Goal: Check status: Check status

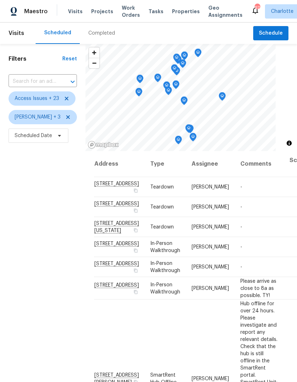
click at [91, 14] on span "Projects" at bounding box center [102, 11] width 22 height 7
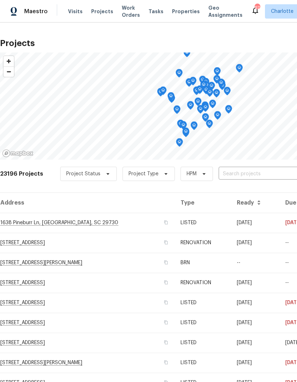
click at [248, 174] on input "text" at bounding box center [260, 173] width 82 height 11
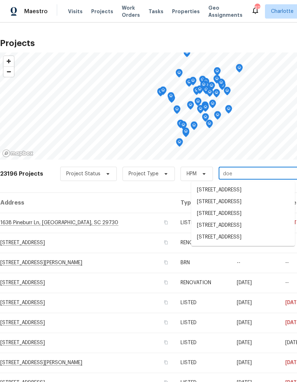
type input "doe r"
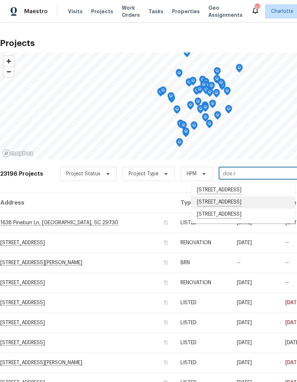
click at [255, 203] on li "4131 Doe Ridge Ln, Lancaster, SC 29720" at bounding box center [243, 202] width 104 height 12
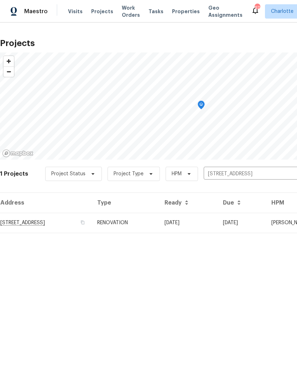
click at [19, 223] on td "4131 Doe Ridge Ln, Lancaster, SC 29720" at bounding box center [46, 222] width 92 height 20
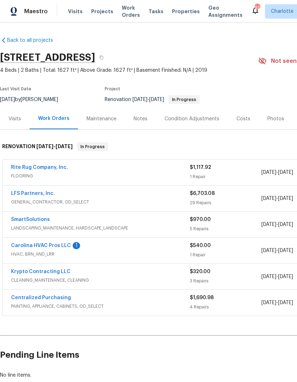
click at [41, 246] on link "Carolina HVAC Pros LLC" at bounding box center [41, 245] width 60 height 5
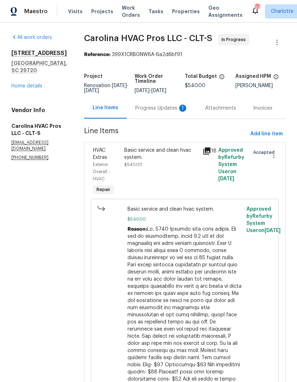
click at [172, 118] on div "Progress Updates 1" at bounding box center [162, 107] width 70 height 21
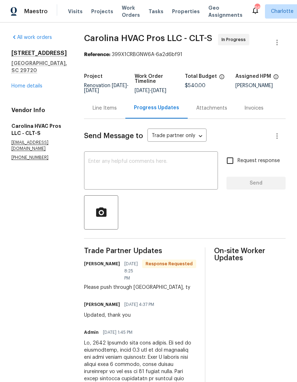
click at [103, 118] on div "Line Items" at bounding box center [104, 107] width 41 height 21
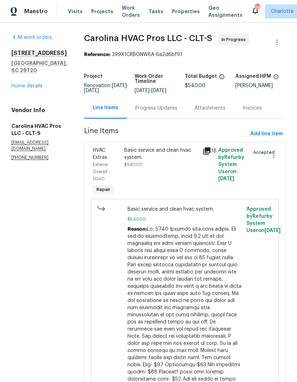
click at [21, 83] on link "Home details" at bounding box center [26, 85] width 31 height 5
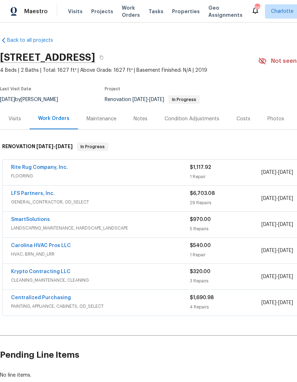
click at [14, 221] on link "SmartSolutions" at bounding box center [30, 219] width 39 height 5
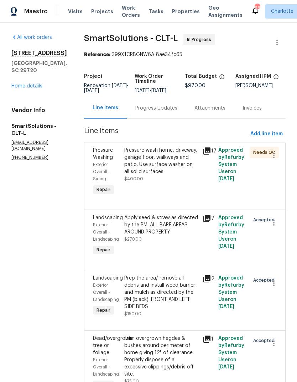
click at [163, 112] on div "Progress Updates" at bounding box center [156, 107] width 42 height 7
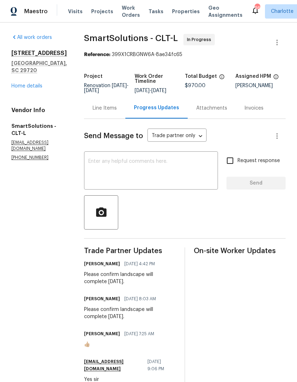
click at [22, 83] on link "Home details" at bounding box center [26, 85] width 31 height 5
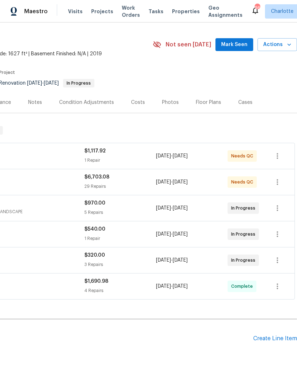
scroll to position [16, 106]
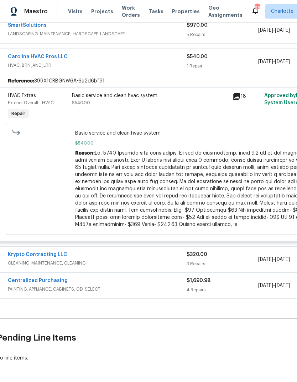
scroll to position [194, 3]
click at [93, 67] on span "HVAC, BRN_AND_LRR" at bounding box center [97, 65] width 179 height 7
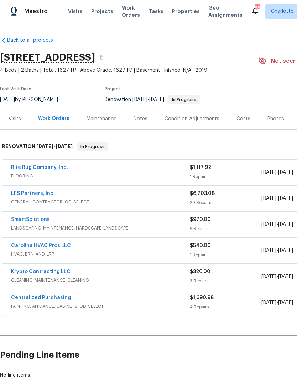
scroll to position [0, 0]
click at [147, 113] on div "Notes" at bounding box center [140, 118] width 31 height 21
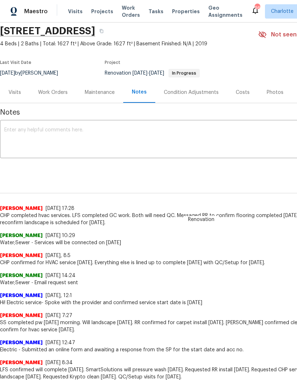
scroll to position [26, 0]
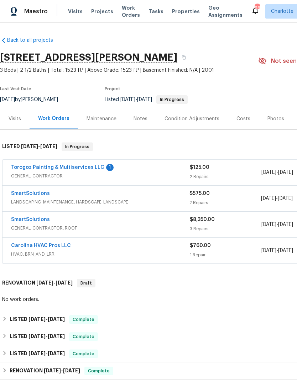
click at [37, 167] on link "Torogoz Painting & Multiservices LLC" at bounding box center [57, 167] width 93 height 5
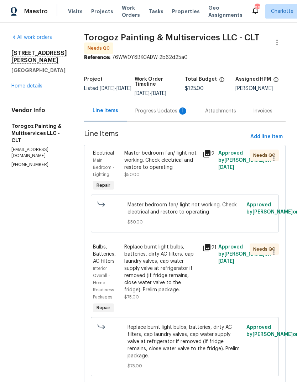
click at [167, 114] on div "Progress Updates 1" at bounding box center [161, 110] width 53 height 7
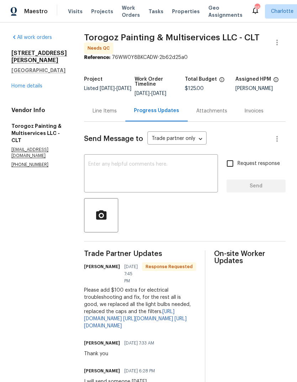
click at [175, 309] on link "https://drive.google.com/file/d/1T0o0ImNROSgBjNLoIkHrrVaJ0HJn0D-q/view?usp=shar…" at bounding box center [129, 315] width 91 height 12
click at [173, 316] on link "https://drive.google.com/file/d/1ApGgkSyd0RPgx0_gp6NgGYEM5JjF2J7C/view?usp=shar…" at bounding box center [148, 318] width 50 height 5
click at [187, 326] on link "https://drive.google.com/file/d/1IMKPHuW5YggZAhfFCQMuBcNikEPyPvwM/view?usp=shar…" at bounding box center [135, 322] width 103 height 12
click at [117, 114] on div "Line Items" at bounding box center [105, 110] width 24 height 7
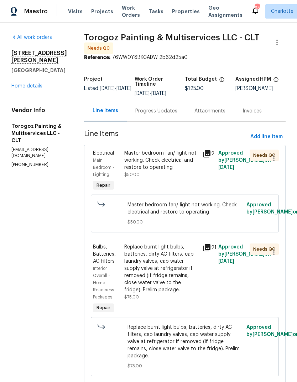
click at [175, 113] on div "Progress Updates" at bounding box center [156, 110] width 42 height 7
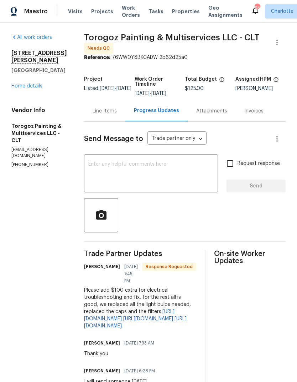
click at [117, 114] on div "Line Items" at bounding box center [105, 110] width 24 height 7
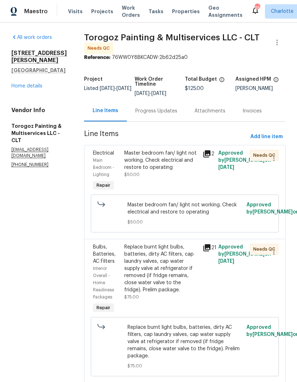
click at [118, 157] on div "Electrical" at bounding box center [106, 152] width 27 height 7
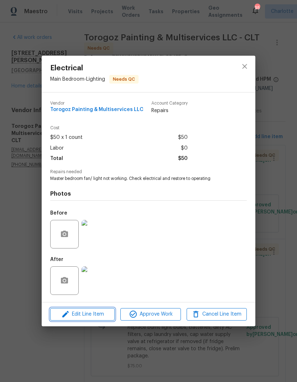
click at [97, 315] on span "Edit Line Item" at bounding box center [82, 313] width 60 height 9
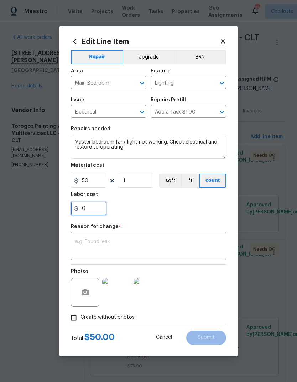
click at [97, 210] on input "0" at bounding box center [89, 208] width 36 height 14
type input "100"
click at [201, 216] on section "Repairs needed Master bedroom fan/ light not working. Check electrical and rest…" at bounding box center [148, 171] width 155 height 98
click at [196, 251] on textarea at bounding box center [148, 246] width 147 height 15
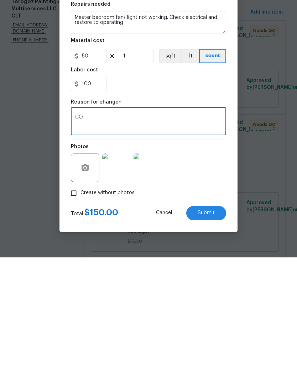
type textarea "CO"
click at [214, 334] on span "Submit" at bounding box center [206, 336] width 17 height 5
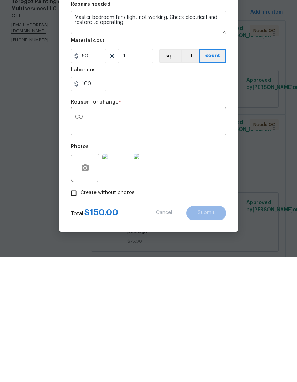
scroll to position [29, 0]
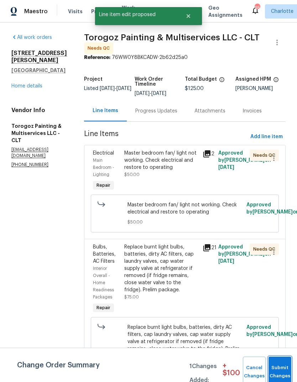
click at [281, 369] on button "Submit Changes" at bounding box center [280, 371] width 23 height 31
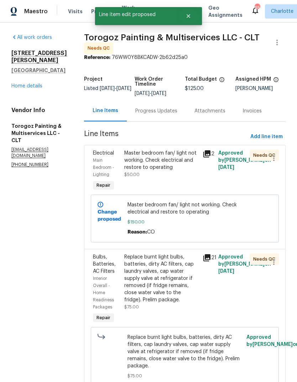
click at [211, 254] on icon at bounding box center [207, 257] width 7 height 7
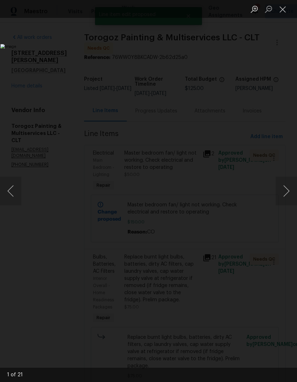
click at [288, 190] on button "Next image" at bounding box center [286, 190] width 21 height 29
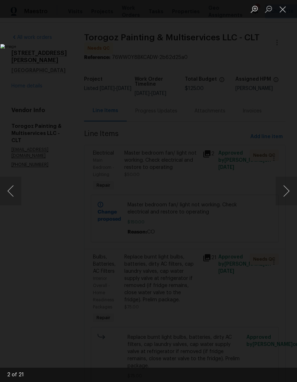
click at [290, 189] on button "Next image" at bounding box center [286, 190] width 21 height 29
click at [290, 188] on button "Next image" at bounding box center [286, 190] width 21 height 29
click at [289, 189] on button "Next image" at bounding box center [286, 190] width 21 height 29
click at [290, 188] on button "Next image" at bounding box center [286, 190] width 21 height 29
click at [291, 189] on button "Next image" at bounding box center [286, 190] width 21 height 29
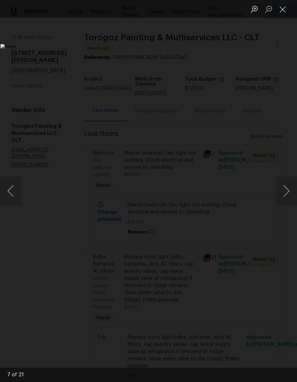
click at [291, 189] on button "Next image" at bounding box center [286, 190] width 21 height 29
click at [290, 190] on button "Next image" at bounding box center [286, 190] width 21 height 29
click at [289, 189] on button "Next image" at bounding box center [286, 190] width 21 height 29
click at [289, 190] on button "Next image" at bounding box center [286, 190] width 21 height 29
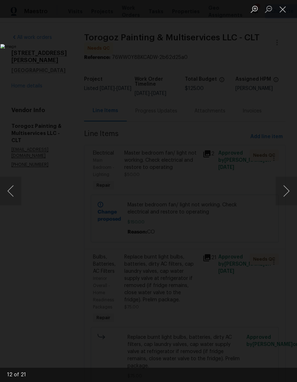
click at [289, 190] on button "Next image" at bounding box center [286, 190] width 21 height 29
click at [290, 191] on button "Next image" at bounding box center [286, 190] width 21 height 29
click at [291, 190] on button "Next image" at bounding box center [286, 190] width 21 height 29
click at [289, 190] on button "Next image" at bounding box center [286, 190] width 21 height 29
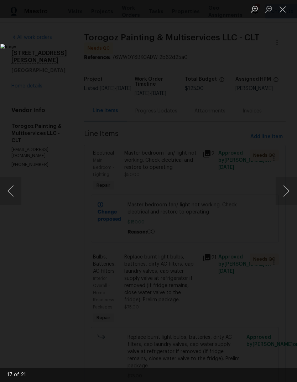
click at [290, 190] on button "Next image" at bounding box center [286, 190] width 21 height 29
click at [289, 190] on button "Next image" at bounding box center [286, 190] width 21 height 29
click at [283, 8] on button "Close lightbox" at bounding box center [283, 9] width 14 height 12
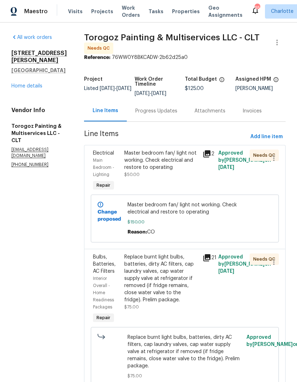
click at [114, 158] on span "Main Bedroom - Lighting" at bounding box center [103, 167] width 21 height 19
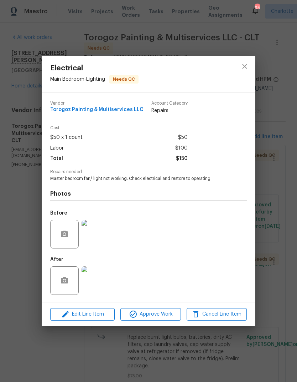
click at [153, 312] on span "Approve Work" at bounding box center [151, 313] width 56 height 9
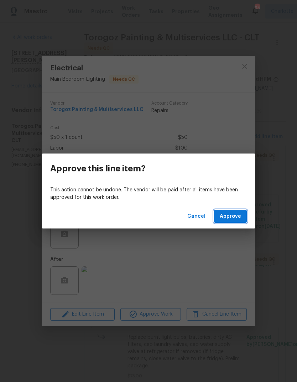
click at [240, 220] on span "Approve" at bounding box center [230, 216] width 21 height 9
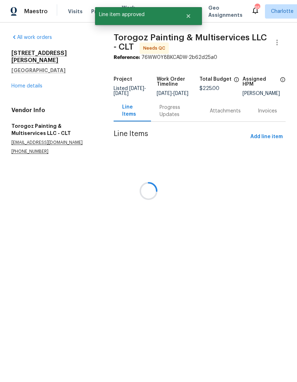
scroll to position [0, 0]
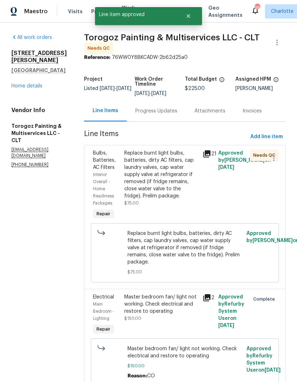
click at [116, 170] on span "Bulbs, Batteries, AC Filters" at bounding box center [104, 159] width 23 height 19
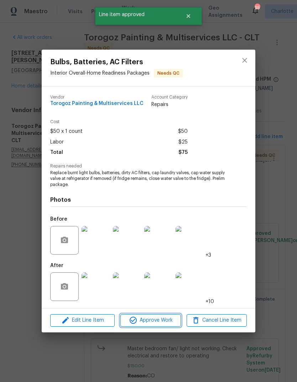
click at [160, 322] on span "Approve Work" at bounding box center [151, 320] width 56 height 9
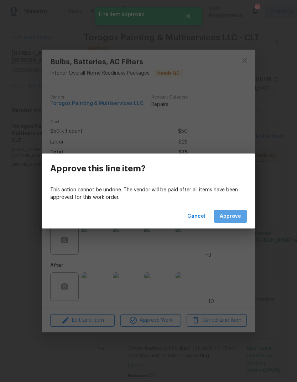
click at [241, 221] on button "Approve" at bounding box center [230, 216] width 33 height 13
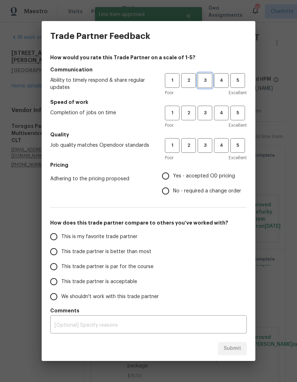
click at [209, 78] on span "3" at bounding box center [205, 80] width 13 height 8
click at [206, 109] on button "3" at bounding box center [205, 113] width 15 height 15
click at [207, 145] on span "3" at bounding box center [205, 145] width 13 height 8
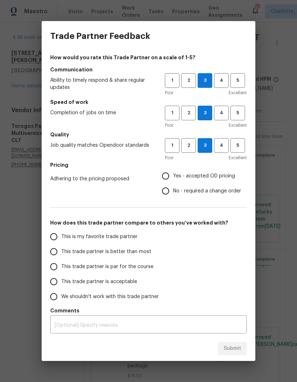
click at [165, 193] on input "No - required a change order" at bounding box center [165, 190] width 15 height 15
radio input "true"
click at [61, 266] on input "This trade partner is par for the course" at bounding box center [53, 266] width 15 height 15
radio input "false"
click at [59, 251] on input "This trade partner is better than most" at bounding box center [53, 251] width 15 height 15
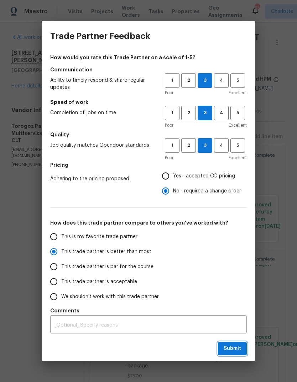
click at [236, 347] on span "Submit" at bounding box center [232, 348] width 17 height 9
radio input "true"
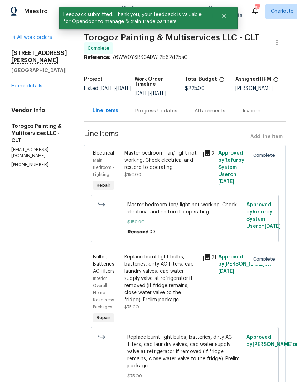
click at [183, 121] on div "Progress Updates" at bounding box center [156, 110] width 59 height 21
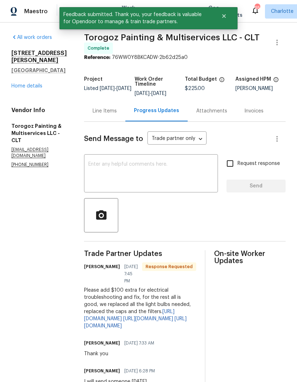
click at [174, 173] on textarea at bounding box center [151, 174] width 126 height 25
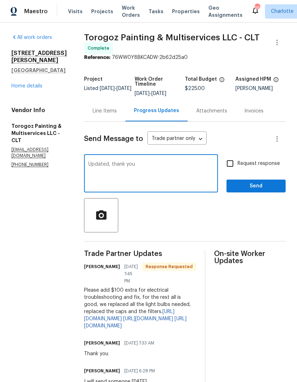
type textarea "Updated, thank you"
click at [273, 190] on span "Send" at bounding box center [256, 185] width 48 height 9
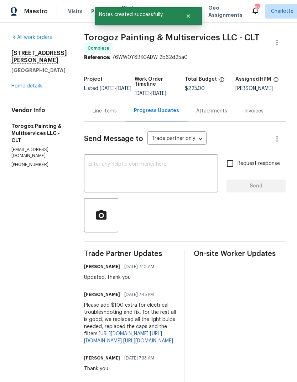
click at [117, 114] on div "Line Items" at bounding box center [105, 110] width 24 height 7
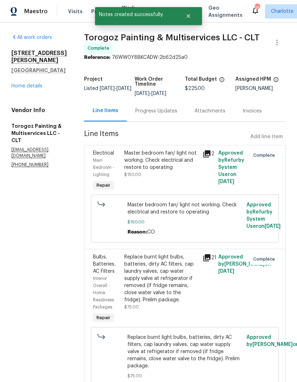
click at [18, 83] on link "Home details" at bounding box center [26, 85] width 31 height 5
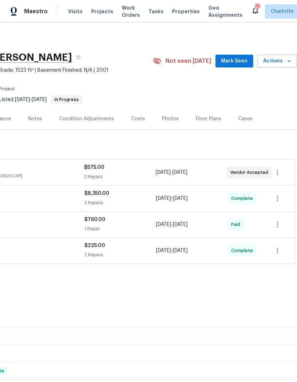
scroll to position [0, 106]
click at [236, 62] on span "Mark Seen" at bounding box center [234, 61] width 26 height 9
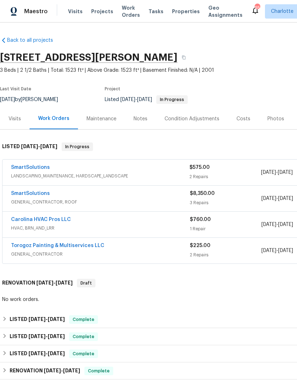
scroll to position [0, 0]
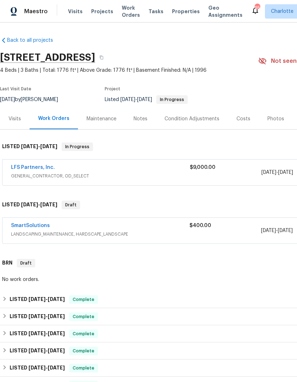
click at [24, 223] on link "SmartSolutions" at bounding box center [30, 225] width 39 height 5
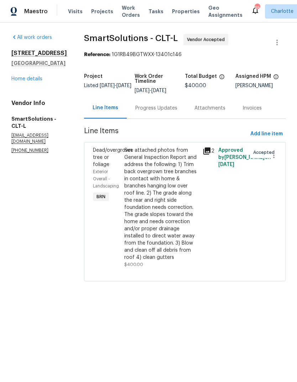
click at [166, 113] on div "Progress Updates" at bounding box center [156, 107] width 59 height 21
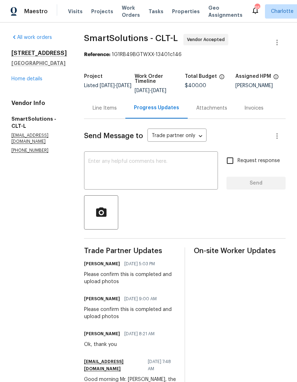
click at [101, 170] on textarea at bounding box center [151, 171] width 126 height 25
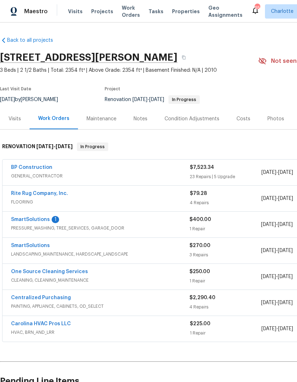
click at [20, 221] on link "SmartSolutions" at bounding box center [30, 219] width 39 height 5
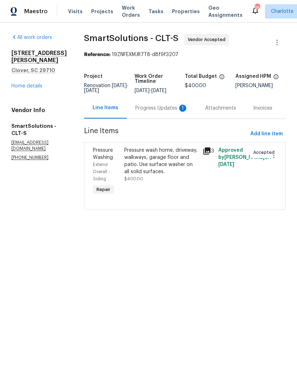
click at [163, 116] on div "Progress Updates 1" at bounding box center [162, 107] width 70 height 21
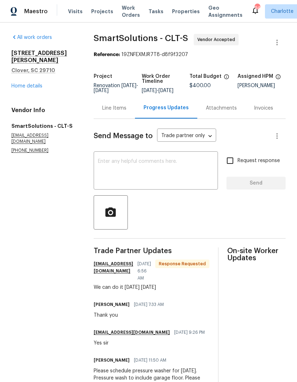
scroll to position [16, 0]
click at [114, 104] on div "Line Items" at bounding box center [114, 107] width 24 height 7
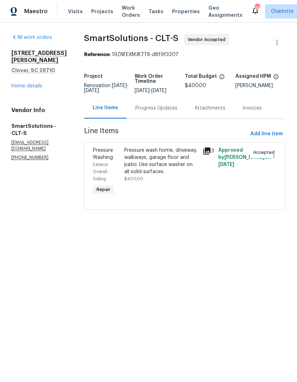
click at [168, 114] on div "Progress Updates" at bounding box center [156, 107] width 59 height 21
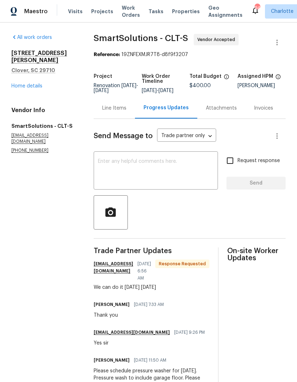
click at [198, 183] on textarea at bounding box center [156, 171] width 116 height 25
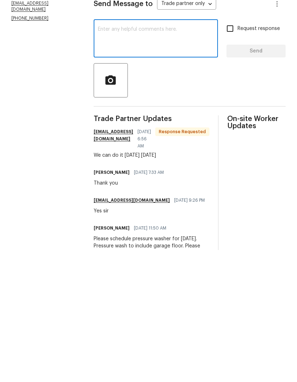
scroll to position [18, 0]
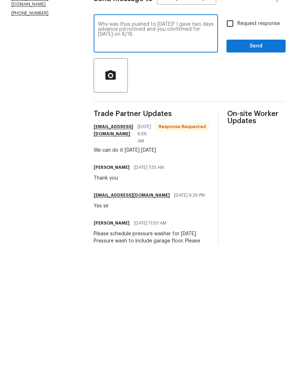
type textarea "Why was thus pushed to [DATE]? I gave two days advance pd noticed and you confi…"
click at [234, 153] on input "Request response" at bounding box center [230, 160] width 15 height 15
checkbox input "true"
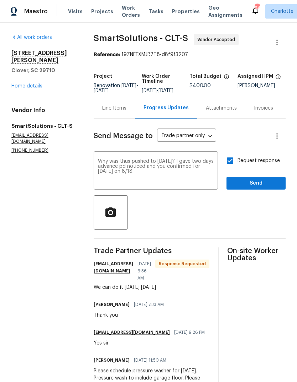
click at [127, 159] on textarea "Why was thus pushed to [DATE]? I gave two days advance pd noticed and you confi…" at bounding box center [156, 171] width 116 height 25
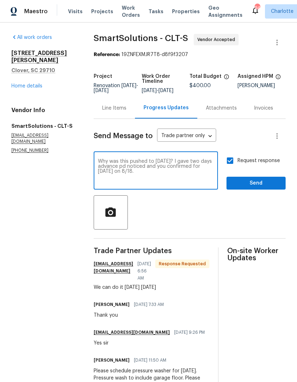
click at [119, 159] on textarea "Why was this pushed to [DATE]? I gave two days advance pd noticed and you confi…" at bounding box center [156, 171] width 116 height 25
click at [140, 159] on textarea "Why was this pushed to [DATE]? I gave two days advanced noticed and you confirm…" at bounding box center [156, 171] width 116 height 25
click at [202, 209] on div at bounding box center [190, 212] width 192 height 34
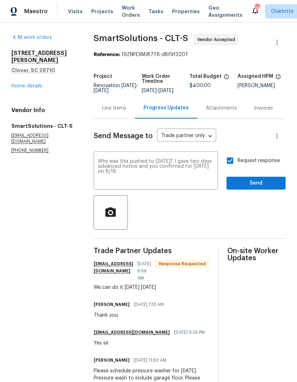
click at [126, 159] on textarea "Why was this pushed to [DATE]? I gave two days advanced notice and you confirme…" at bounding box center [156, 171] width 116 height 25
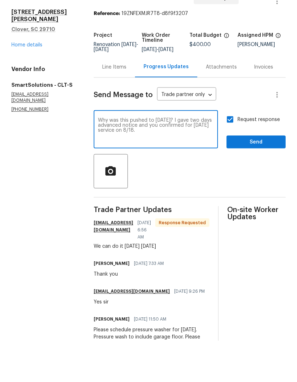
click at [195, 159] on textarea "Why was this pushed to [DATE]? I gave two days advanced notice and you confirme…" at bounding box center [156, 171] width 116 height 25
type textarea "Why was this pushed to [DATE]? I gave two days advanced notice and you confirme…"
click at [274, 176] on button "Send" at bounding box center [256, 182] width 59 height 13
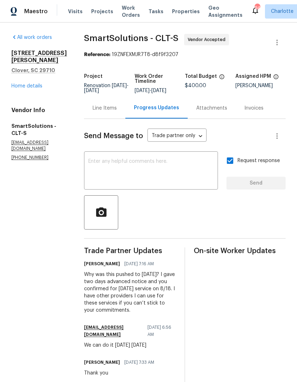
scroll to position [0, 0]
click at [106, 176] on textarea at bounding box center [151, 171] width 126 height 25
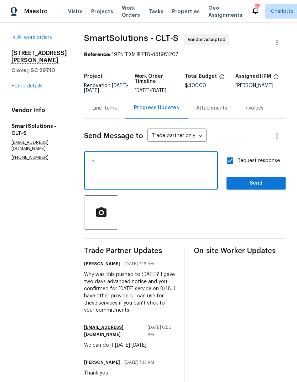
type textarea "T"
type textarea "This"
click at [51, 180] on section "All work orders [STREET_ADDRESS][PERSON_NAME][PERSON_NAME] Home details Vendor …" at bounding box center [39, 248] width 56 height 428
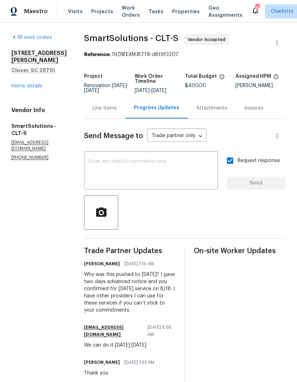
click at [20, 83] on link "Home details" at bounding box center [26, 85] width 31 height 5
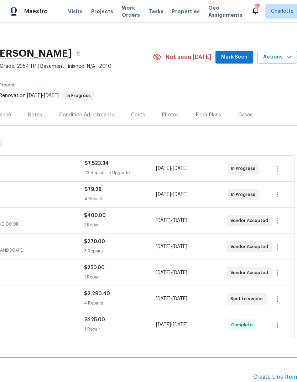
scroll to position [4, 106]
click at [241, 61] on span "Mark Seen" at bounding box center [234, 56] width 26 height 9
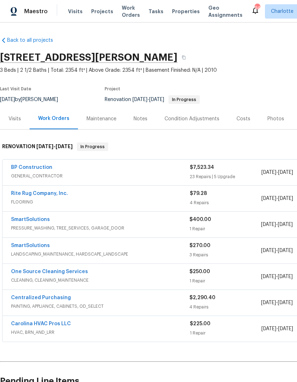
scroll to position [0, 0]
click at [21, 217] on link "SmartSolutions" at bounding box center [30, 219] width 39 height 5
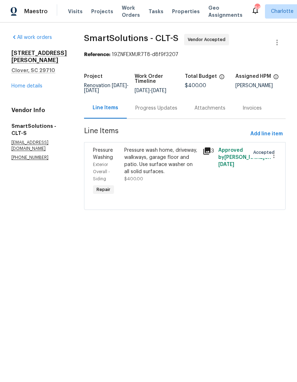
click at [162, 111] on div "Progress Updates" at bounding box center [156, 107] width 42 height 7
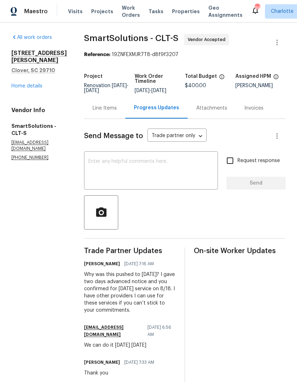
click at [106, 111] on div "Line Items" at bounding box center [105, 107] width 24 height 7
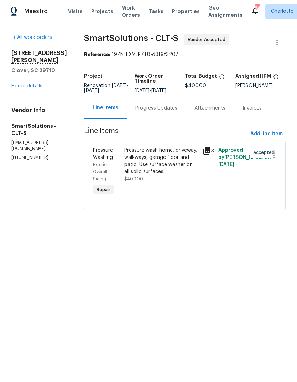
click at [21, 83] on link "Home details" at bounding box center [26, 85] width 31 height 5
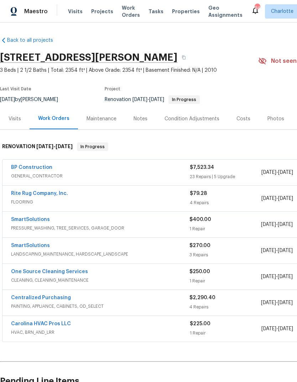
click at [42, 247] on link "SmartSolutions" at bounding box center [30, 245] width 39 height 5
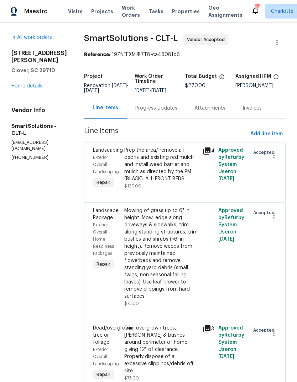
click at [159, 114] on div "Progress Updates" at bounding box center [156, 107] width 59 height 21
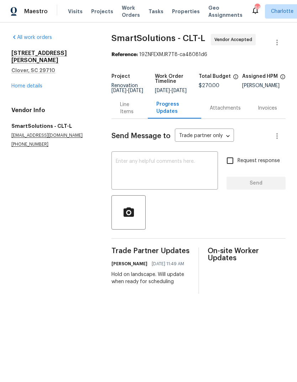
click at [20, 83] on link "Home details" at bounding box center [26, 85] width 31 height 5
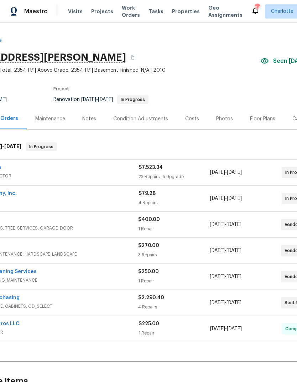
scroll to position [0, 52]
click at [72, 176] on span "GENERAL_CONTRACTOR" at bounding box center [48, 175] width 179 height 7
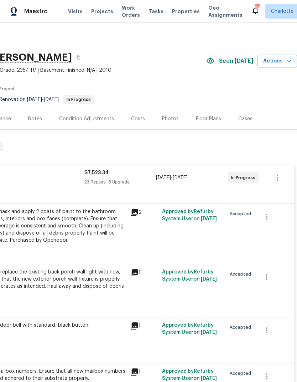
scroll to position [0, 106]
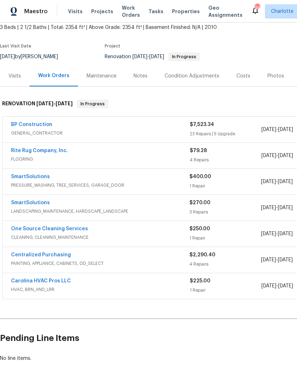
scroll to position [42, 0]
click at [25, 152] on link "Rite Rug Company, Inc." at bounding box center [39, 150] width 57 height 5
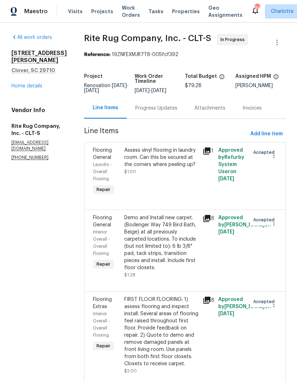
click at [155, 118] on div "Progress Updates" at bounding box center [156, 107] width 59 height 21
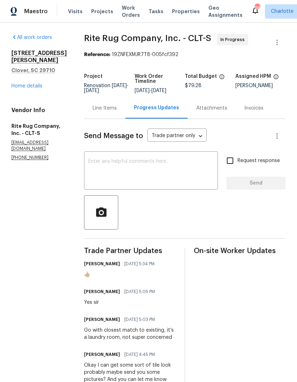
click at [12, 83] on link "Home details" at bounding box center [26, 85] width 31 height 5
